Goal: Task Accomplishment & Management: Use online tool/utility

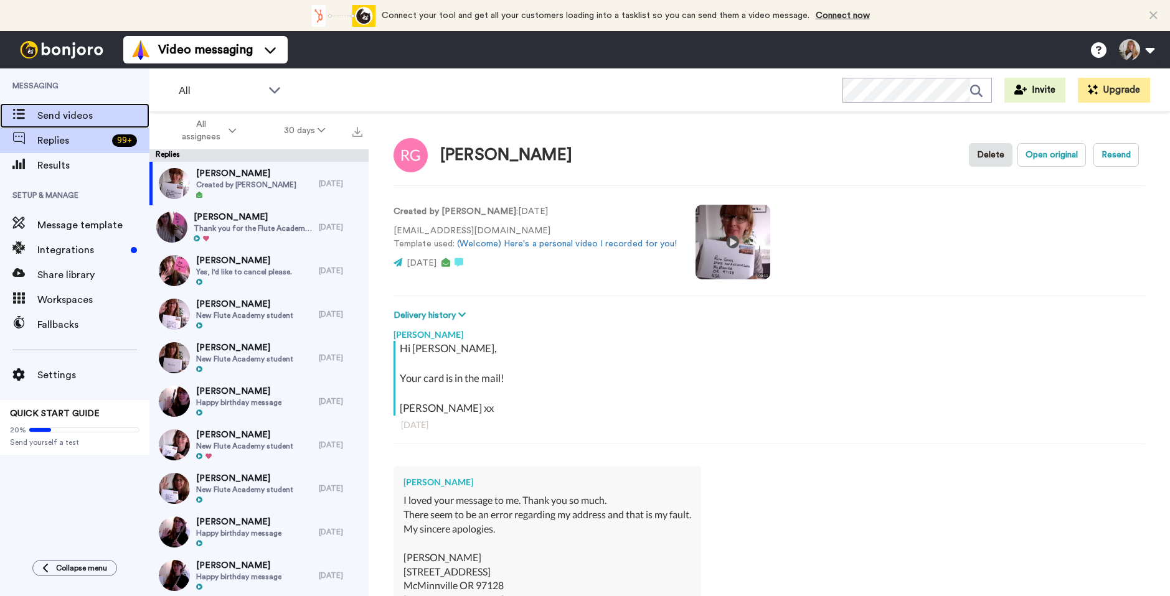
click at [90, 121] on span "Send videos" at bounding box center [93, 115] width 112 height 15
